Goal: Navigation & Orientation: Find specific page/section

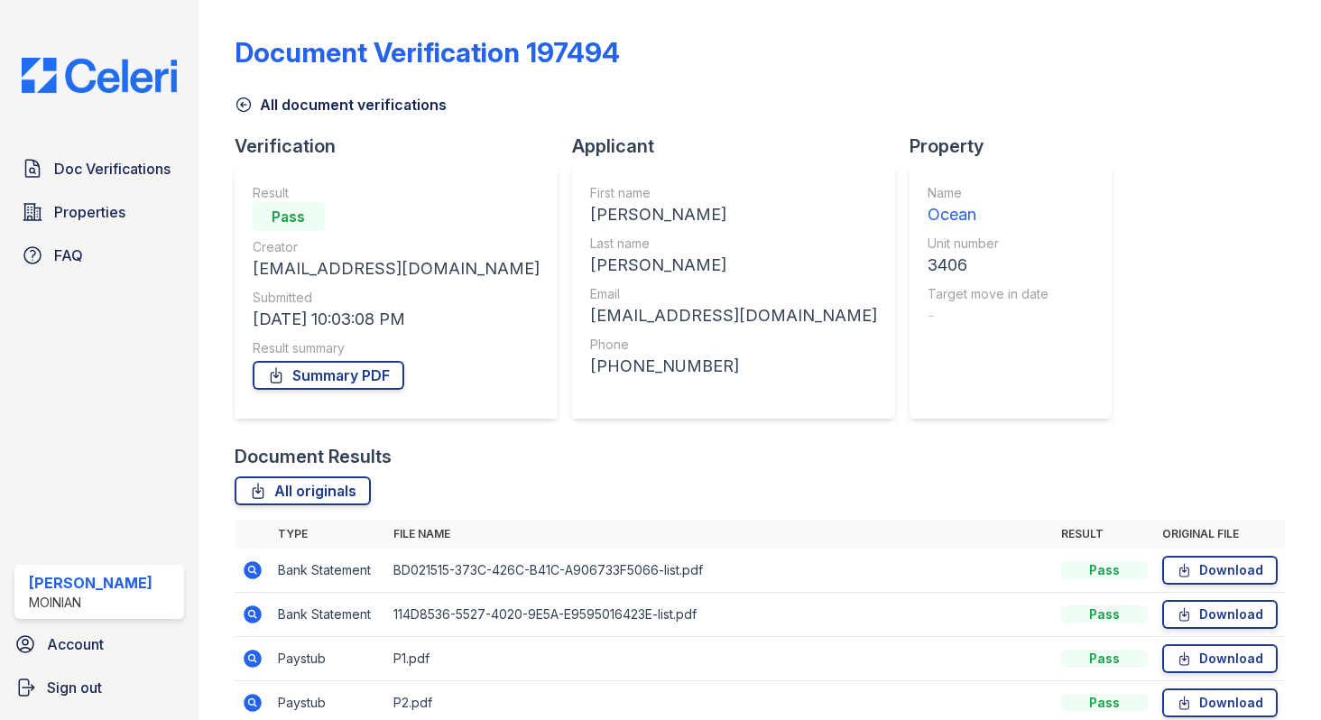
click at [250, 105] on icon at bounding box center [243, 105] width 14 height 14
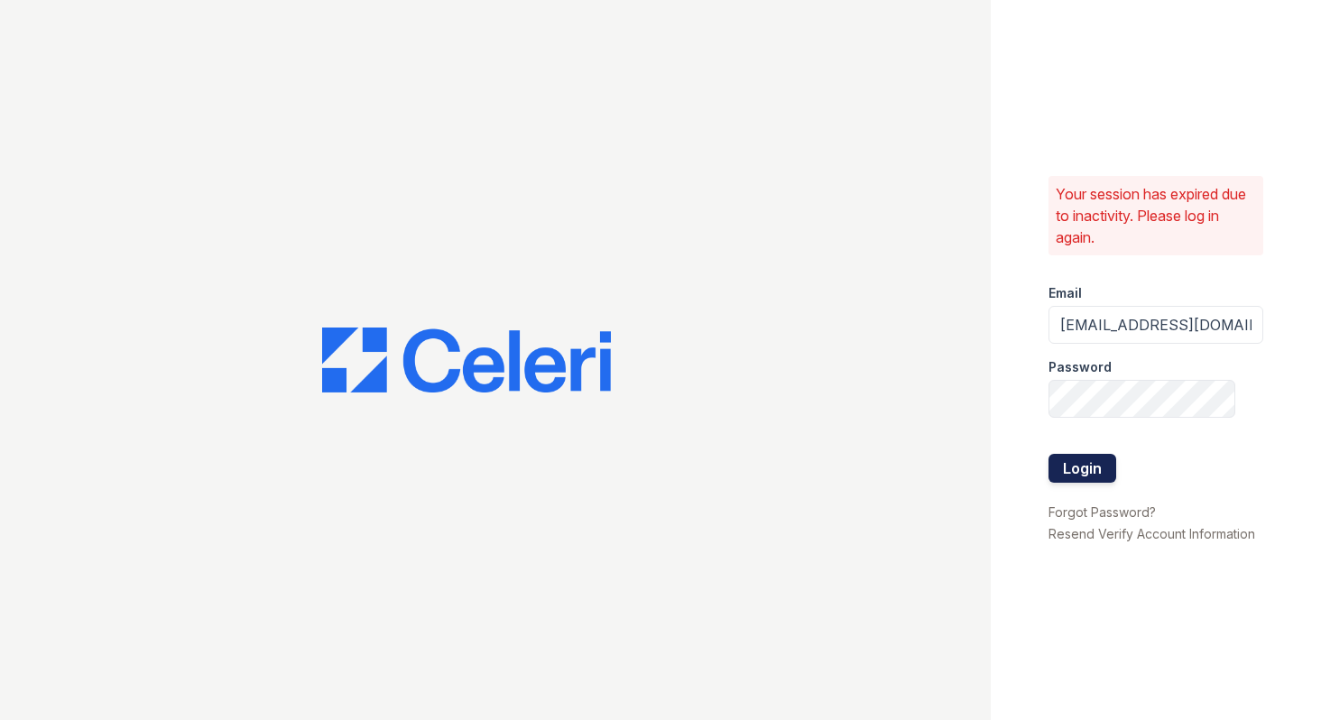
click at [1091, 471] on button "Login" at bounding box center [1083, 468] width 68 height 29
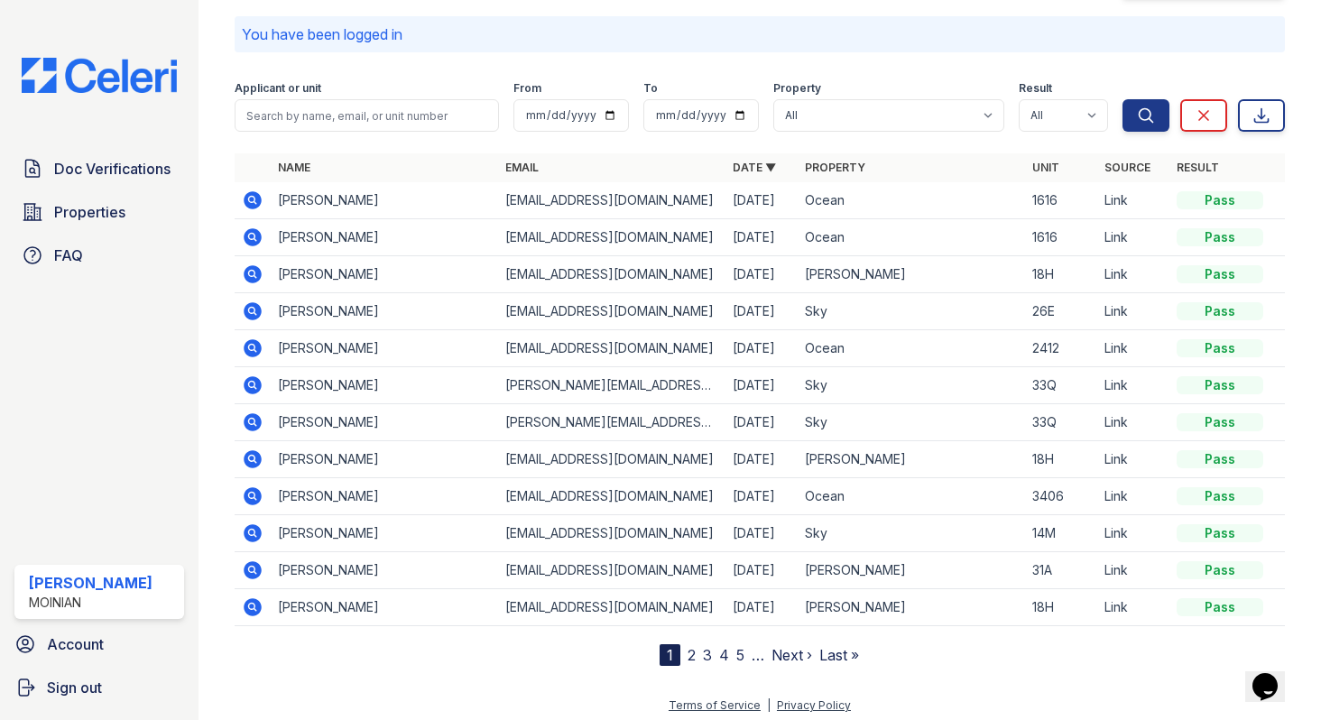
scroll to position [74, 0]
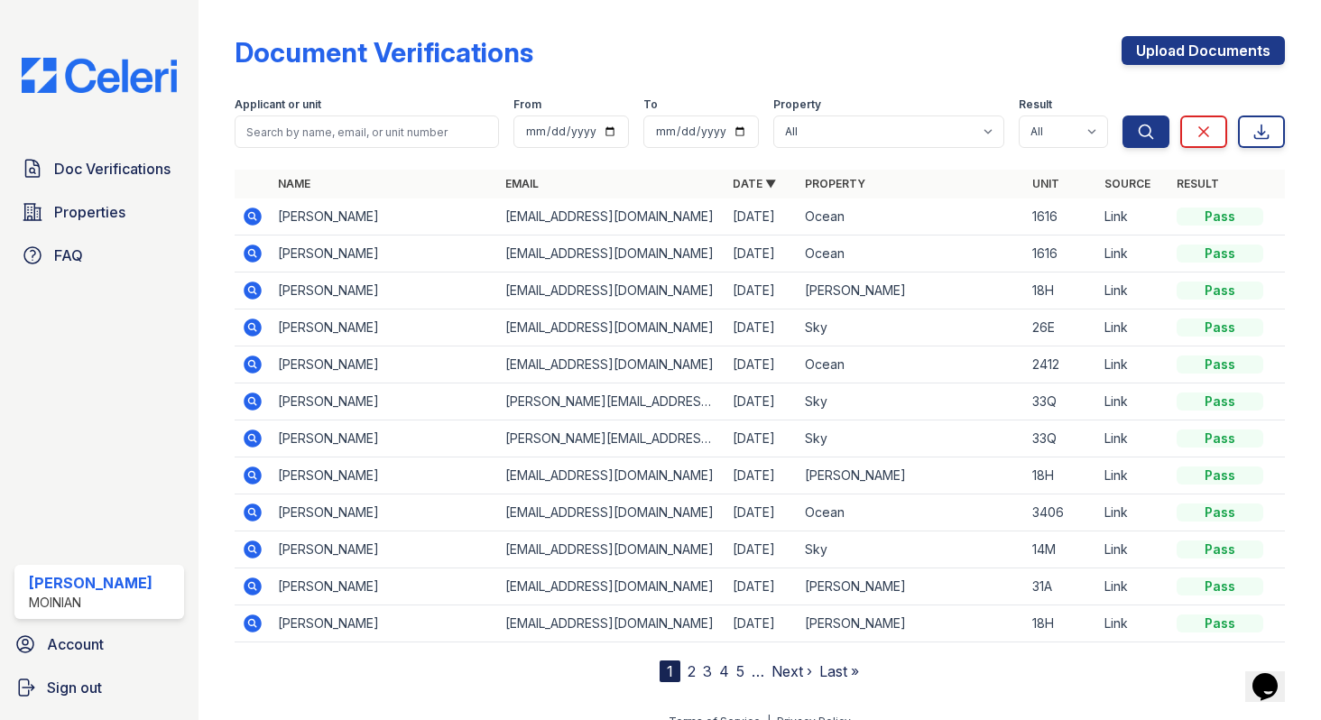
click at [693, 671] on link "2" at bounding box center [692, 671] width 8 height 18
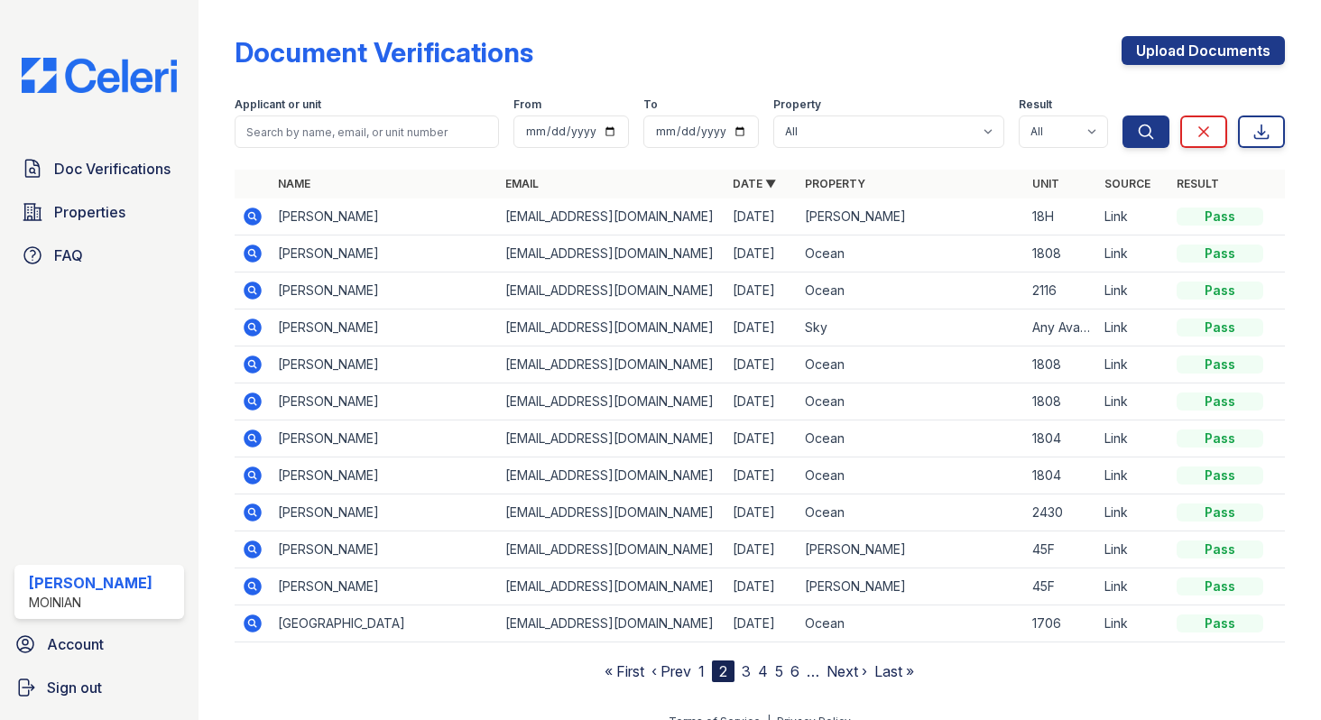
click at [747, 676] on link "3" at bounding box center [746, 671] width 9 height 18
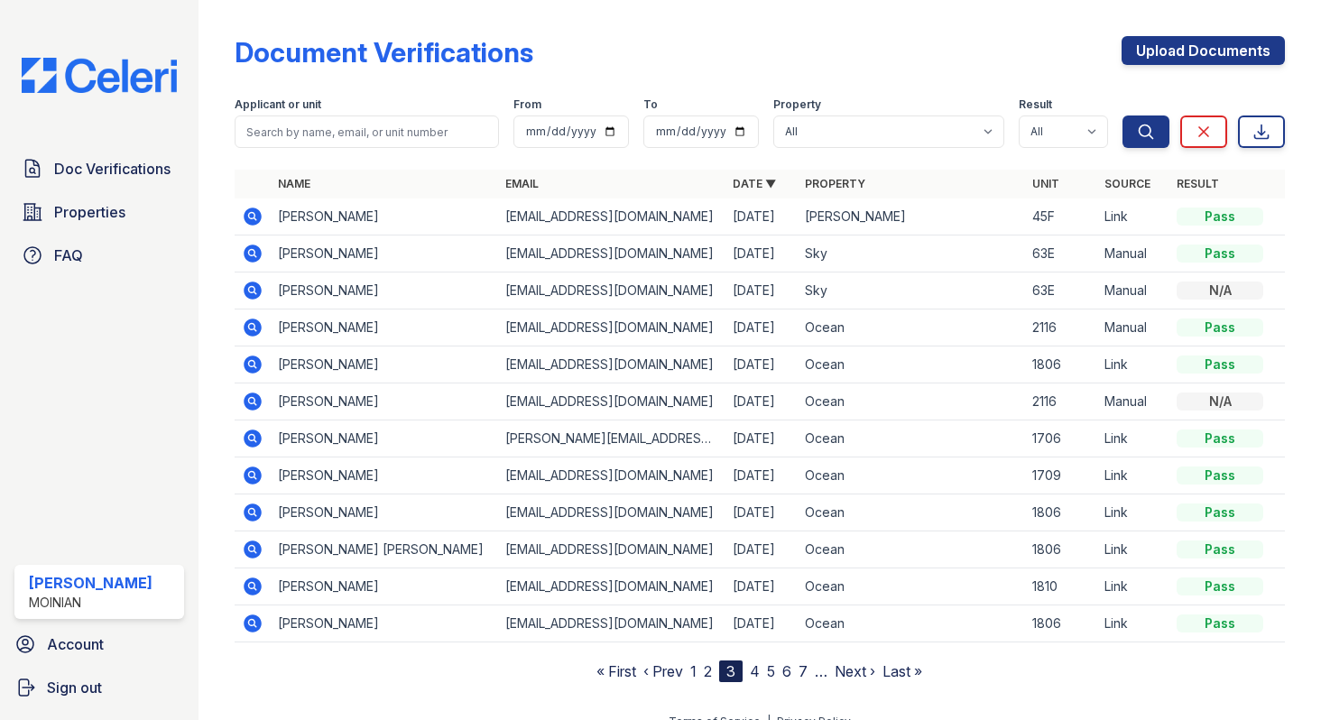
click at [759, 673] on link "4" at bounding box center [755, 671] width 10 height 18
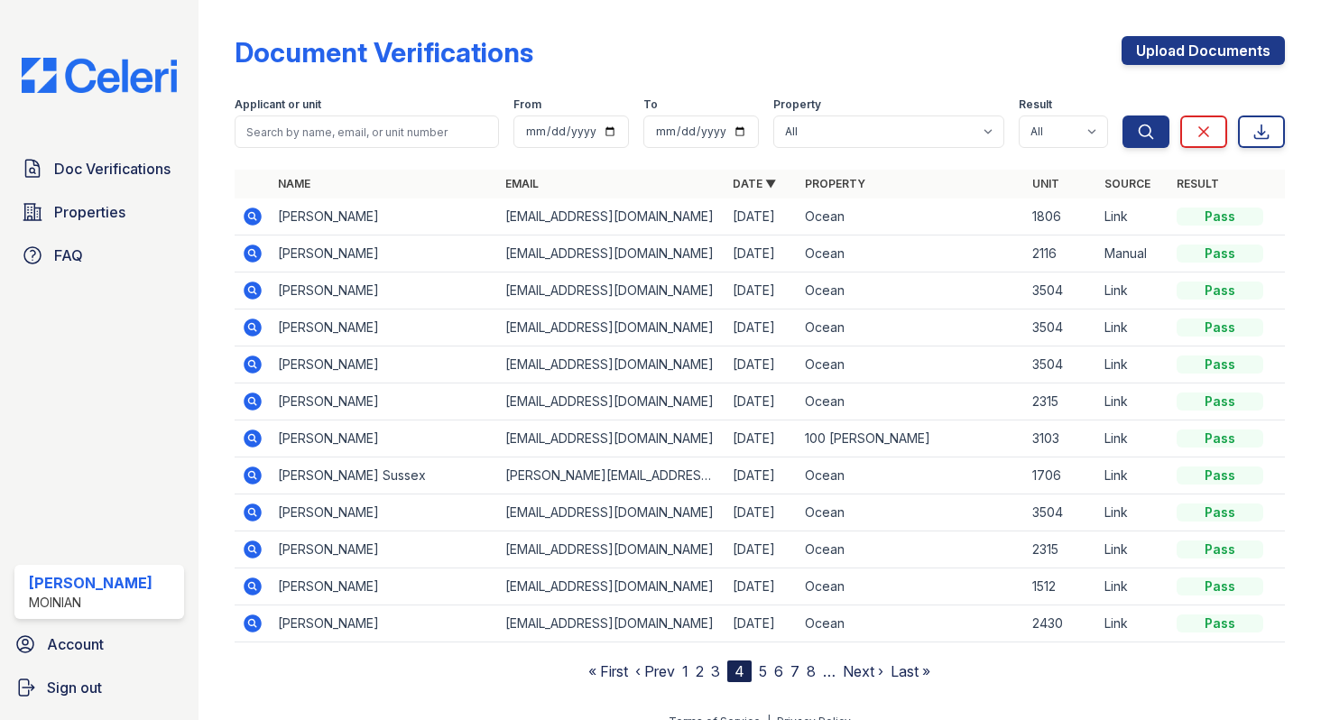
click at [759, 673] on nav "« First ‹ Prev 1 2 3 4 5 6 7 8 … Next › Last »" at bounding box center [759, 672] width 342 height 22
click at [763, 673] on link "5" at bounding box center [763, 671] width 8 height 18
